Goal: Information Seeking & Learning: Learn about a topic

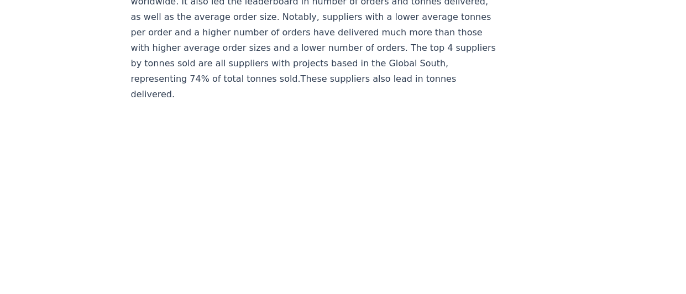
scroll to position [6604, 0]
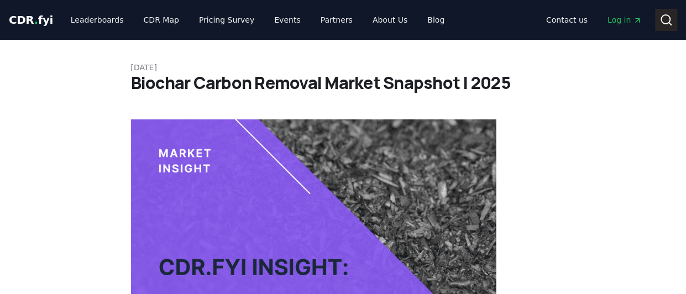
click at [667, 20] on icon at bounding box center [666, 19] width 13 height 13
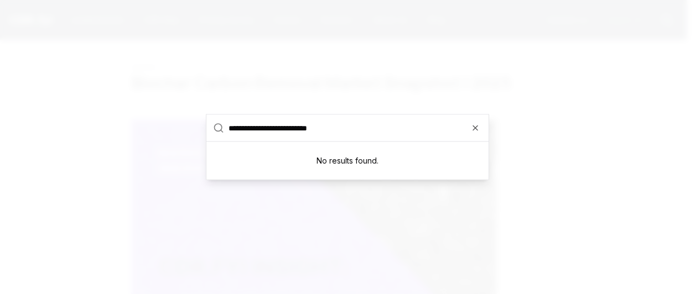
drag, startPoint x: 390, startPoint y: 127, endPoint x: 267, endPoint y: 138, distance: 123.3
click at [267, 138] on input "**********" at bounding box center [354, 128] width 253 height 27
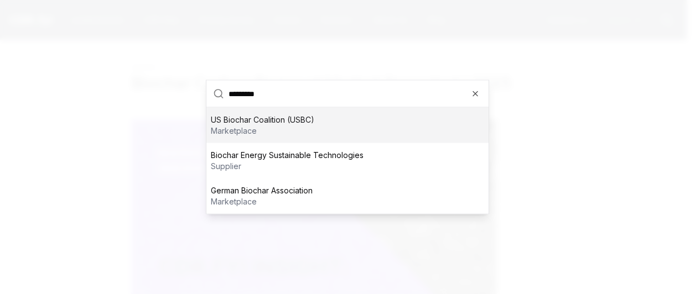
type input "*******"
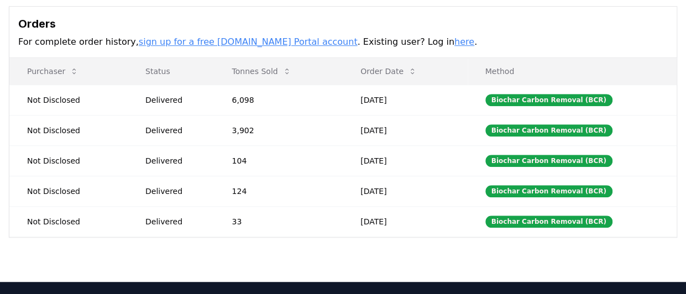
scroll to position [327, 0]
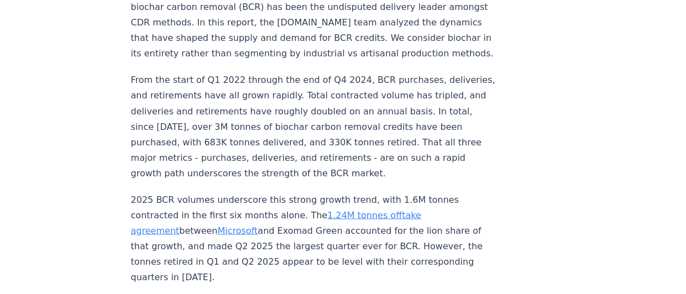
scroll to position [926, 0]
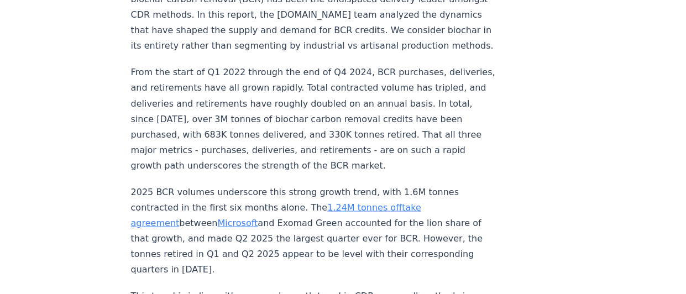
click at [265, 111] on p "From the start of Q1 2022 through the end of Q4 2024, BCR purchases, deliveries…" at bounding box center [314, 119] width 366 height 108
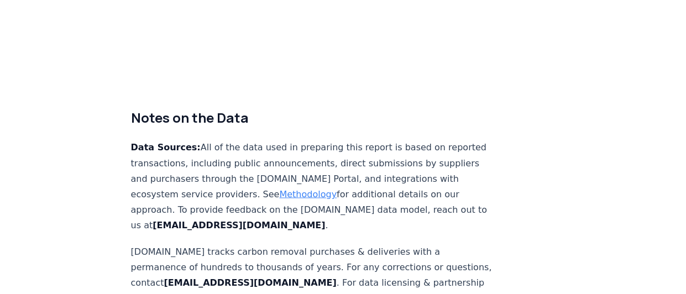
scroll to position [7025, 0]
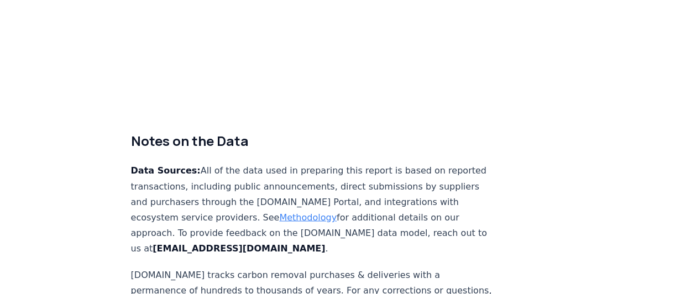
click at [431, 163] on p "Data Sources: All of the data used in preparing this report is based on reporte…" at bounding box center [314, 209] width 366 height 93
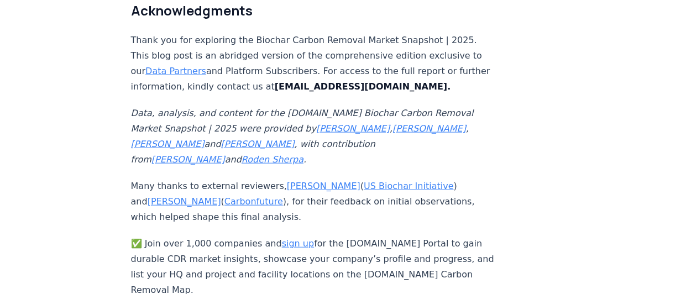
scroll to position [7379, 0]
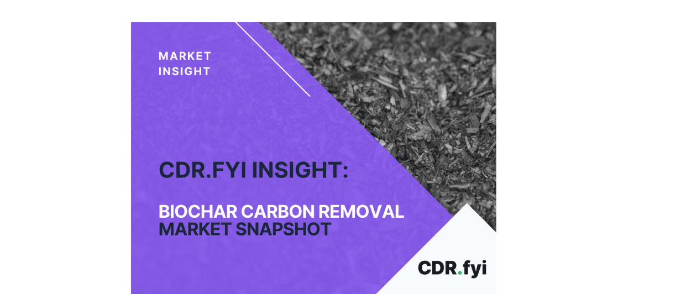
scroll to position [0, 0]
